Goal: Find specific page/section: Find specific page/section

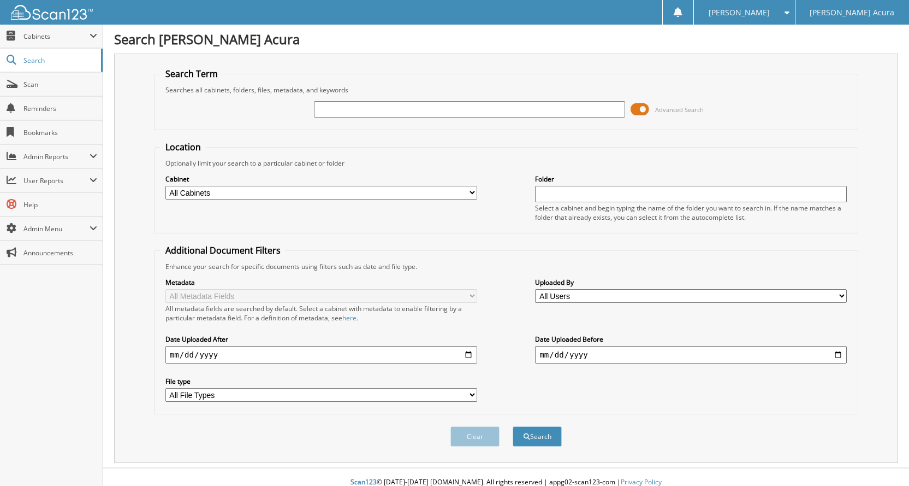
click at [340, 115] on input "text" at bounding box center [470, 109] width 312 height 16
type input "63738"
click at [513, 426] on button "Search" at bounding box center [537, 436] width 49 height 20
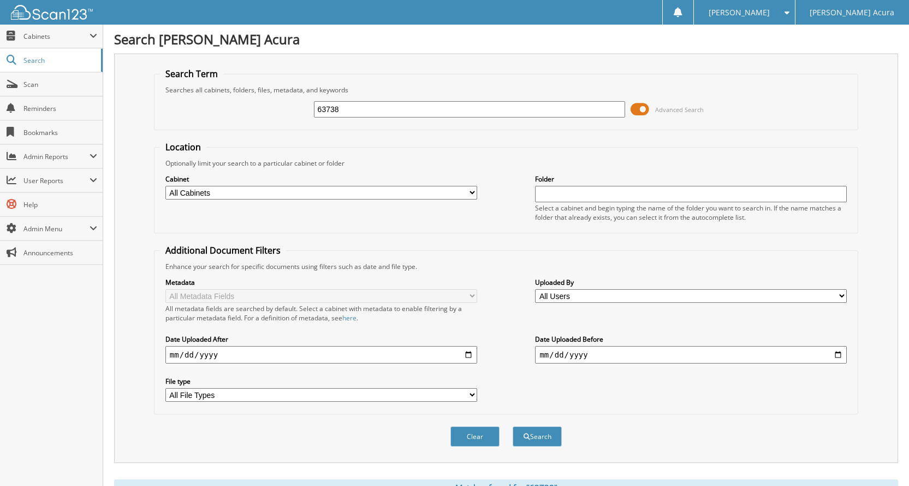
scroll to position [382, 0]
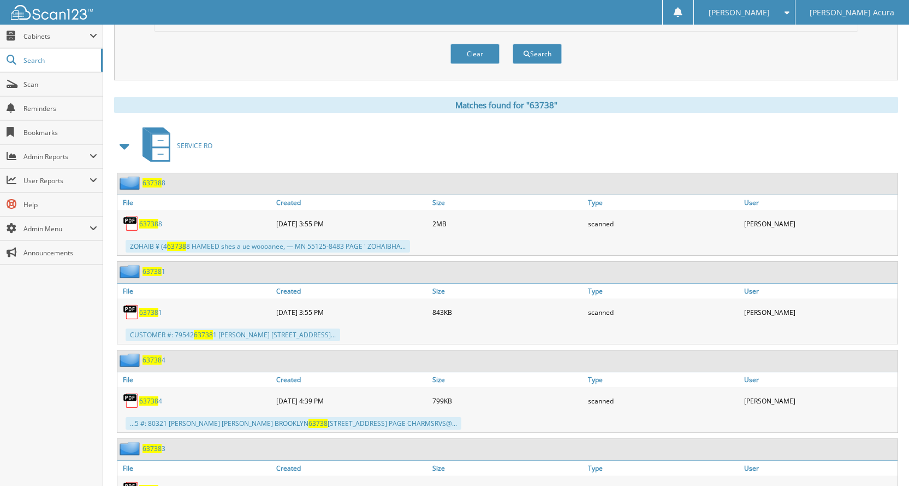
drag, startPoint x: 134, startPoint y: 148, endPoint x: 128, endPoint y: 149, distance: 5.6
click at [133, 148] on span at bounding box center [125, 146] width 22 height 26
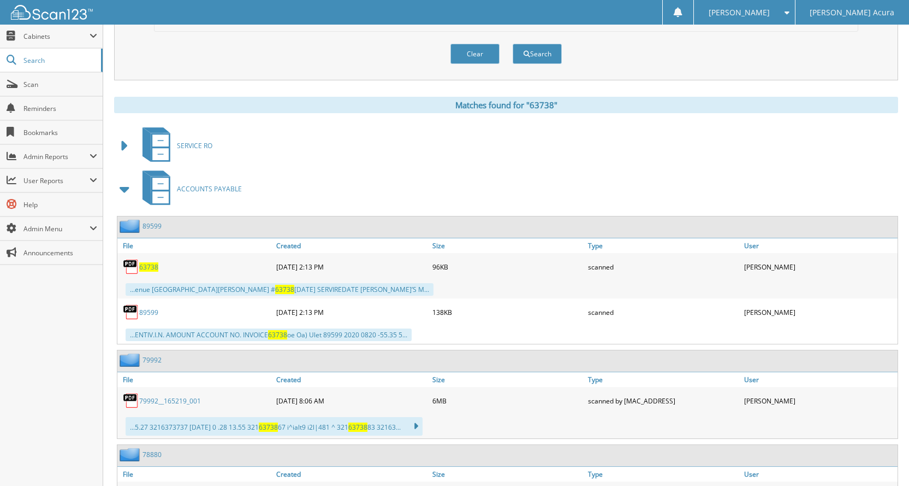
click at [128, 149] on span at bounding box center [124, 146] width 15 height 20
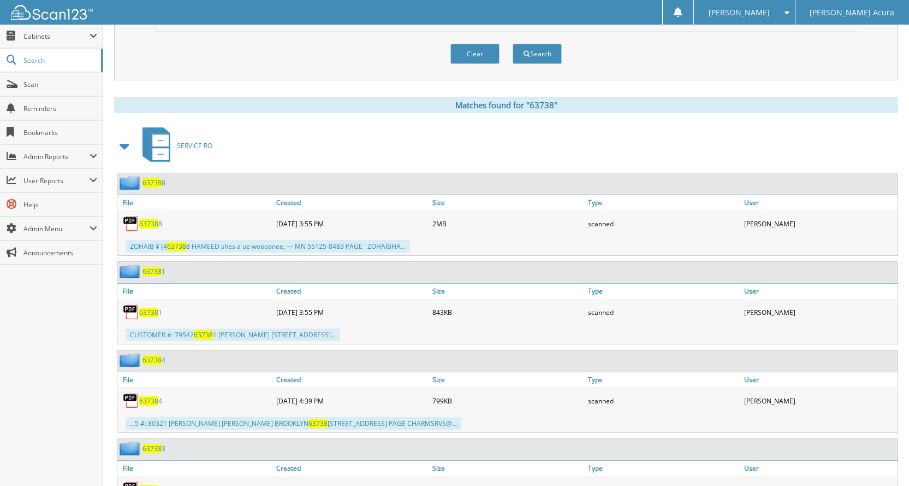
click at [128, 149] on span at bounding box center [124, 146] width 15 height 20
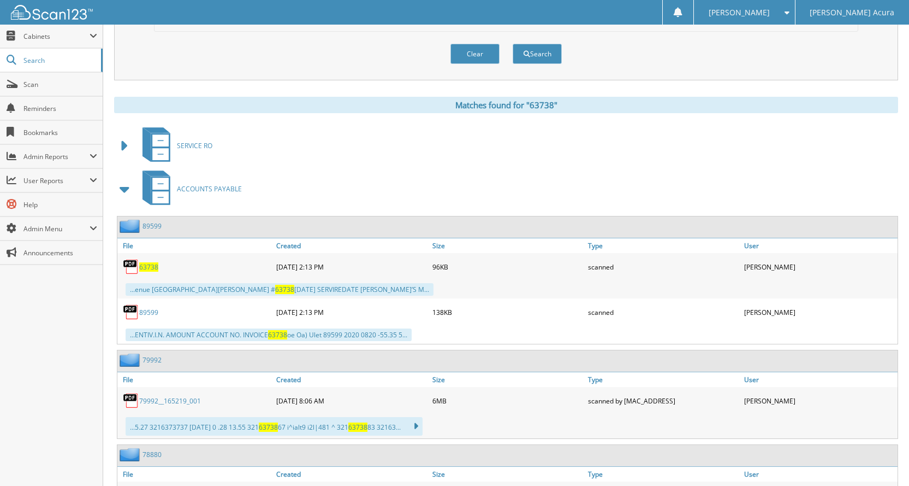
click at [126, 187] on span at bounding box center [124, 189] width 15 height 20
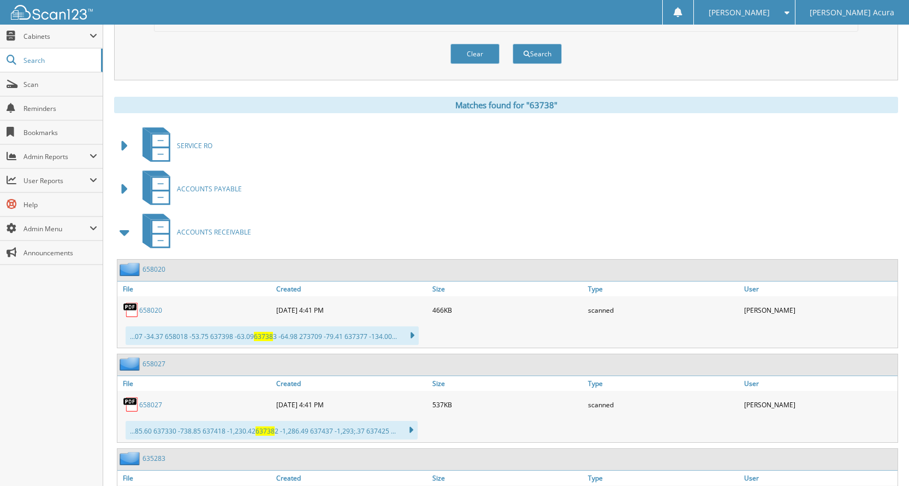
click at [127, 235] on span at bounding box center [124, 232] width 15 height 20
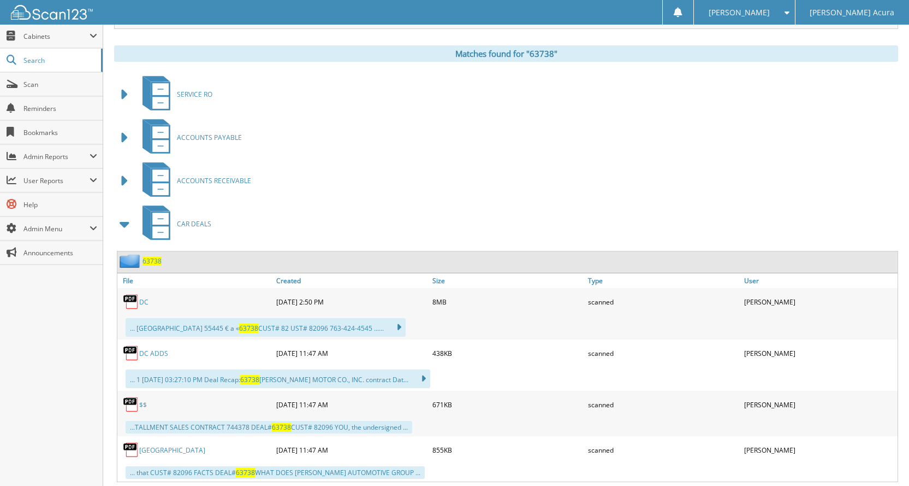
scroll to position [546, 0]
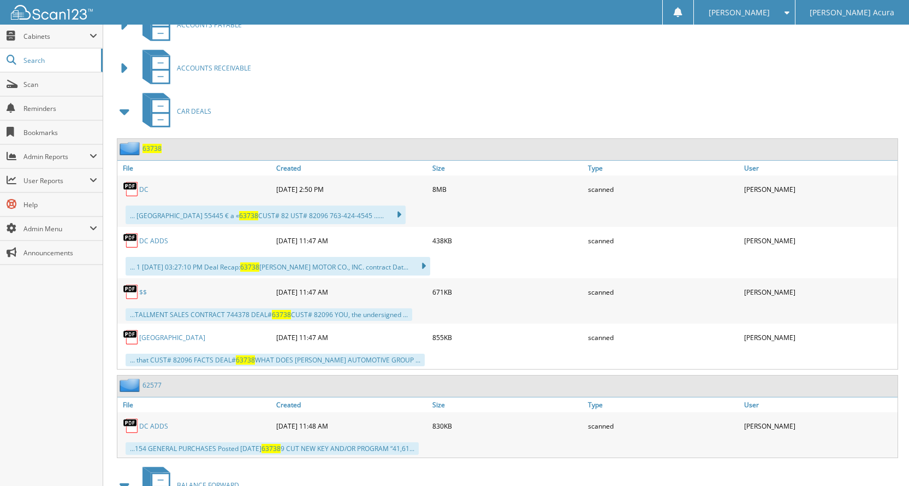
click at [145, 190] on link "DC" at bounding box center [143, 189] width 9 height 9
click at [35, 87] on span "Scan" at bounding box center [60, 84] width 74 height 9
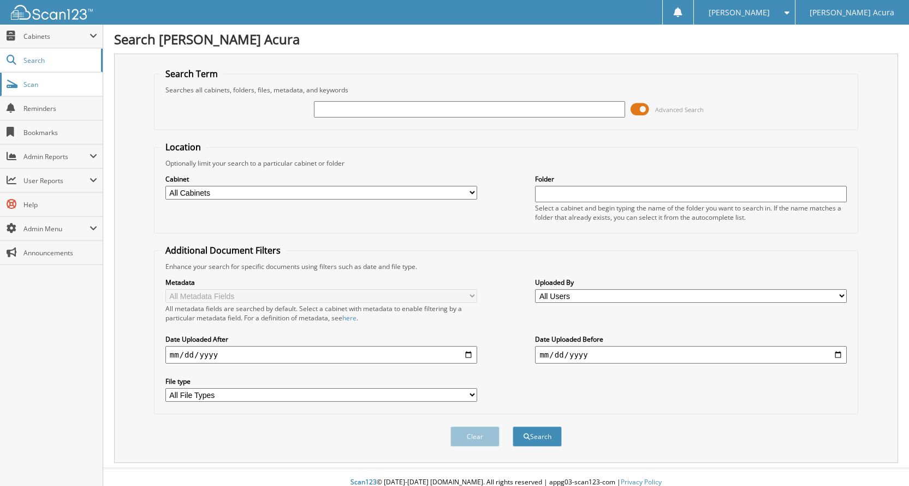
click at [50, 90] on link "Scan" at bounding box center [51, 84] width 103 height 23
click at [61, 89] on link "Scan" at bounding box center [51, 84] width 103 height 23
click at [64, 86] on span "Scan" at bounding box center [60, 84] width 74 height 9
